Goal: Information Seeking & Learning: Learn about a topic

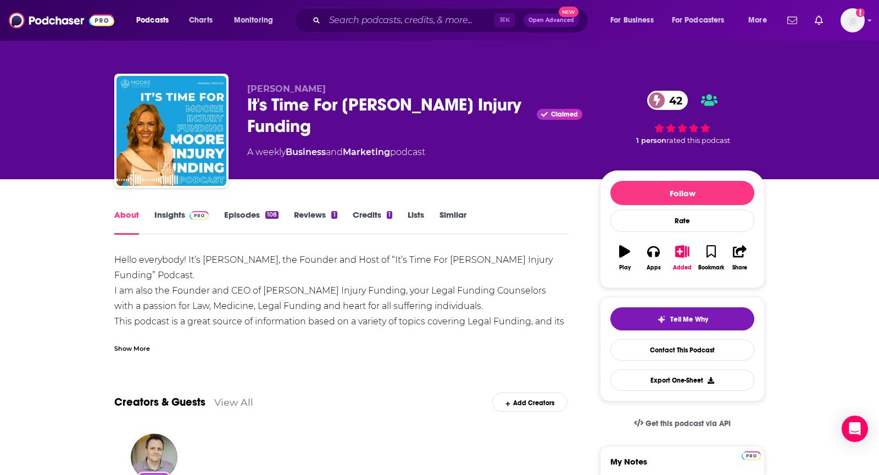
click at [132, 345] on div "Show More" at bounding box center [132, 347] width 36 height 10
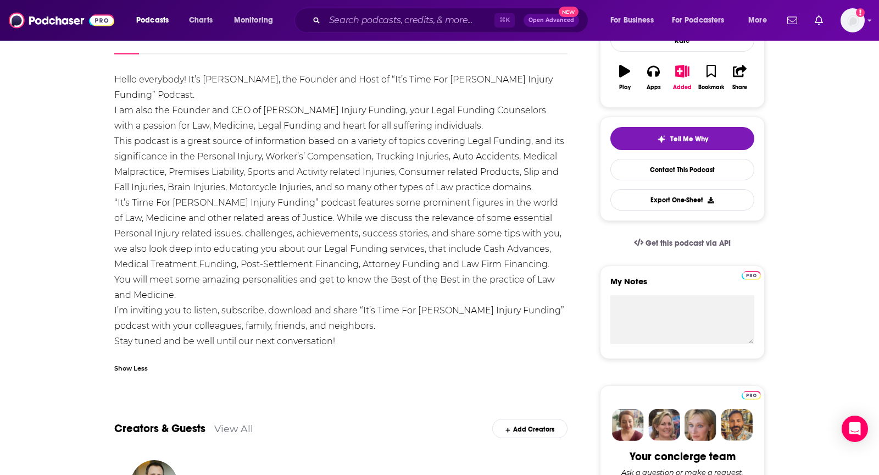
scroll to position [181, 0]
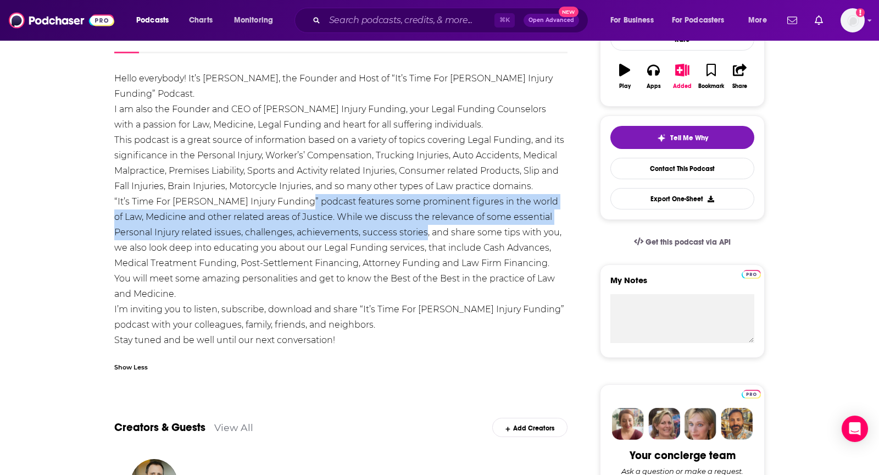
drag, startPoint x: 284, startPoint y: 204, endPoint x: 389, endPoint y: 233, distance: 108.9
click at [389, 233] on div "Hello everybody! It’s Laura, the Founder and Host of “It’s Time For Moore Injur…" at bounding box center [340, 209] width 453 height 277
copy div "podcast features some prominent figures in the world of Law, Medicine and other…"
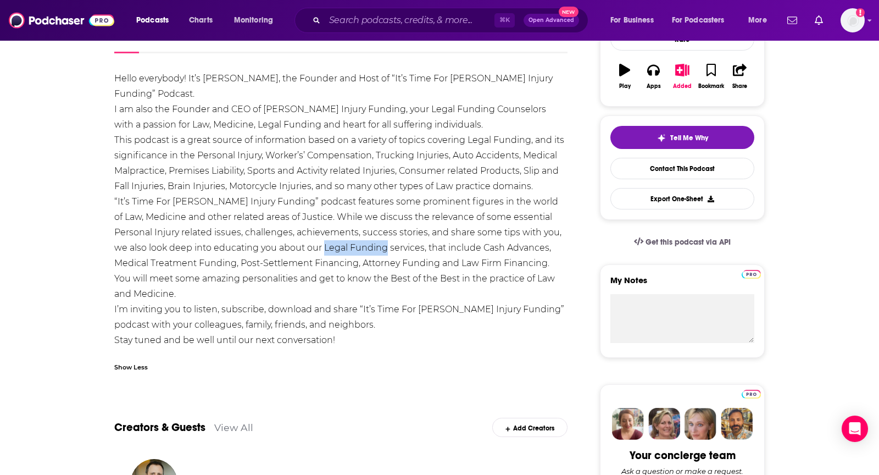
drag, startPoint x: 297, startPoint y: 251, endPoint x: 358, endPoint y: 251, distance: 60.5
click at [358, 251] on div "Hello everybody! It’s Laura, the Founder and Host of “It’s Time For Moore Injur…" at bounding box center [340, 209] width 453 height 277
drag, startPoint x: 293, startPoint y: 247, endPoint x: 392, endPoint y: 249, distance: 98.4
click at [392, 249] on div "Hello everybody! It’s Laura, the Founder and Host of “It’s Time For Moore Injur…" at bounding box center [340, 209] width 453 height 277
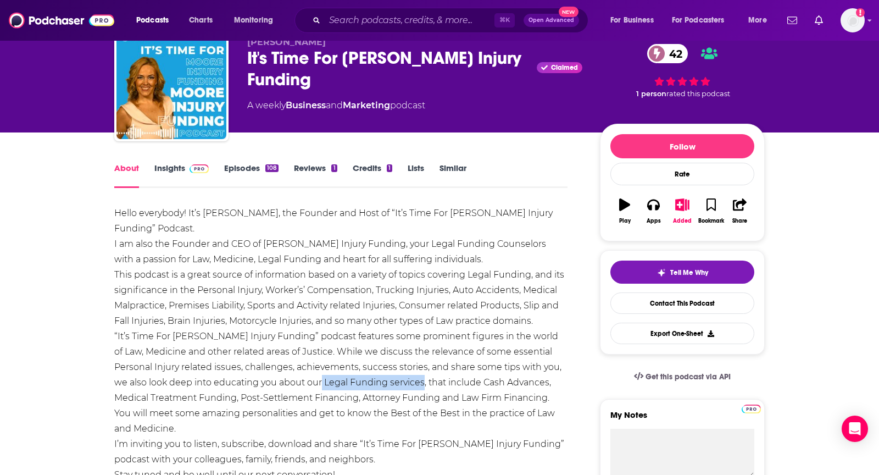
scroll to position [0, 0]
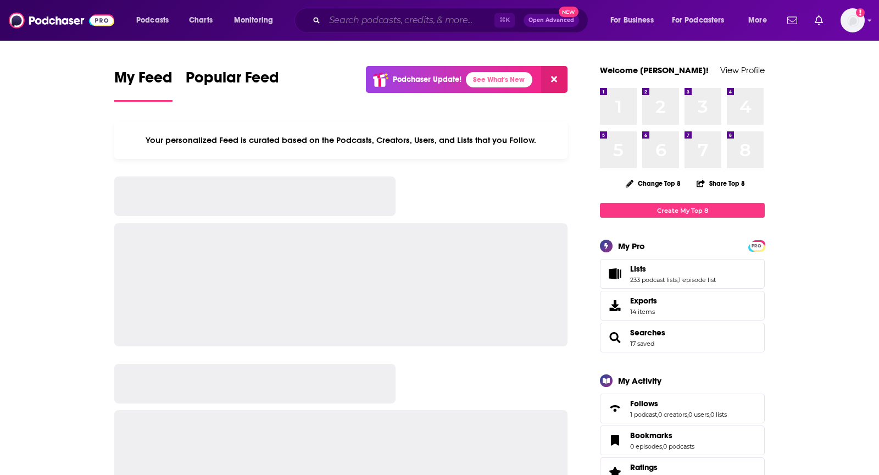
click at [409, 19] on input "Search podcasts, credits, & more..." at bounding box center [410, 21] width 170 height 18
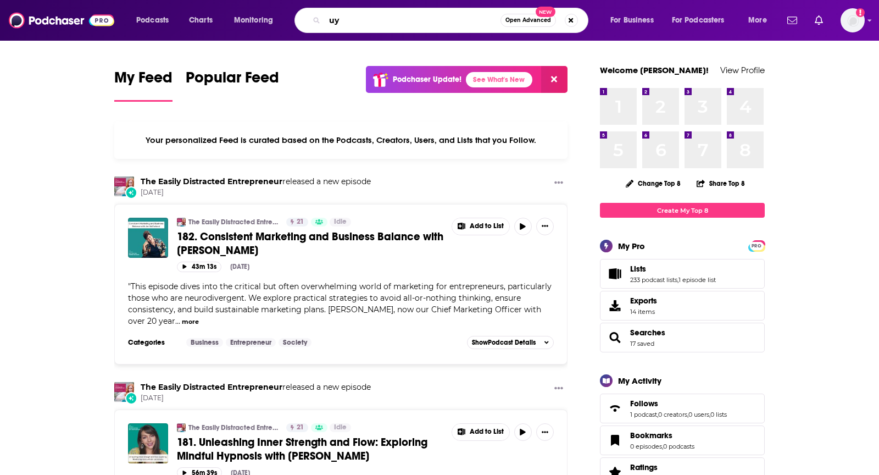
type input "u"
type input "unlocking moves"
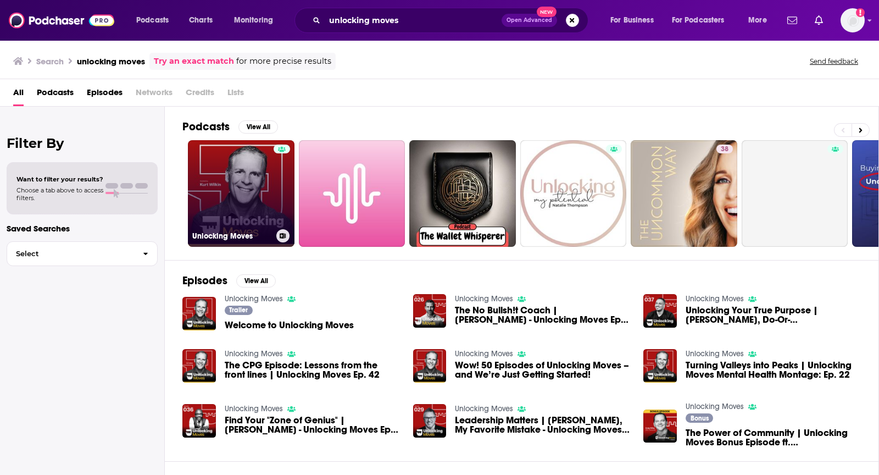
click at [251, 167] on link "Unlocking Moves" at bounding box center [241, 193] width 107 height 107
